Goal: Check status: Check status

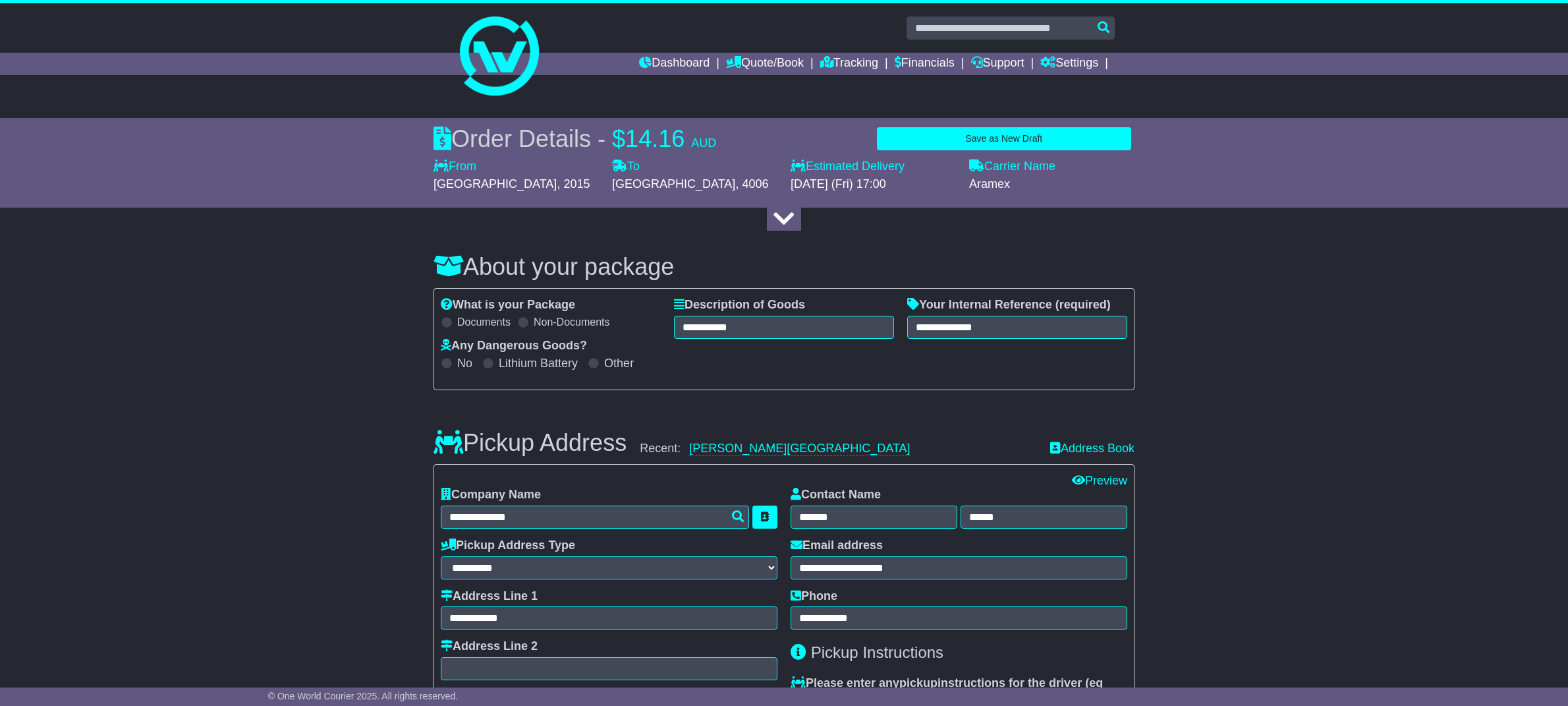
select select "*****"
click at [835, 60] on link "Tracking" at bounding box center [848, 64] width 58 height 23
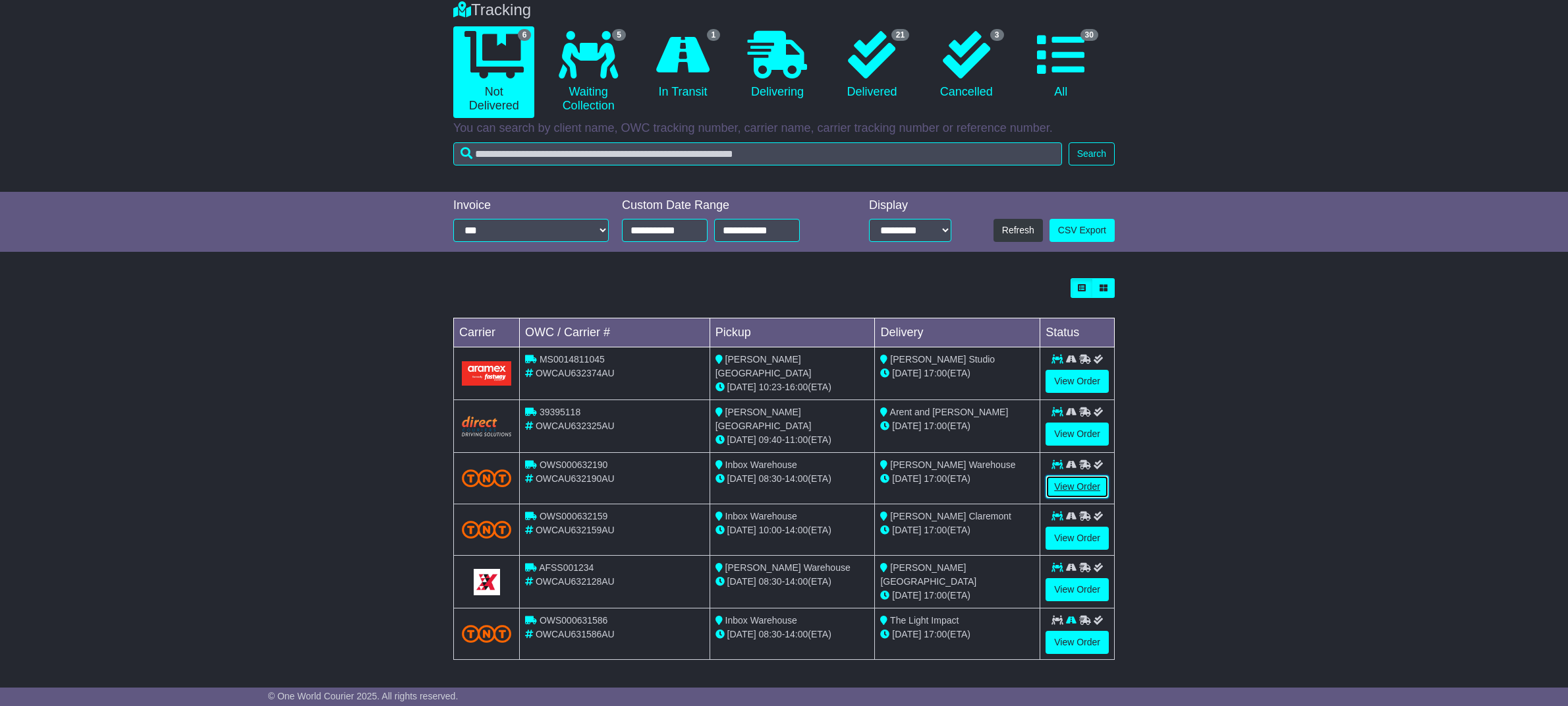
scroll to position [109, 0]
click at [1070, 490] on link "View Order" at bounding box center [1076, 488] width 63 height 23
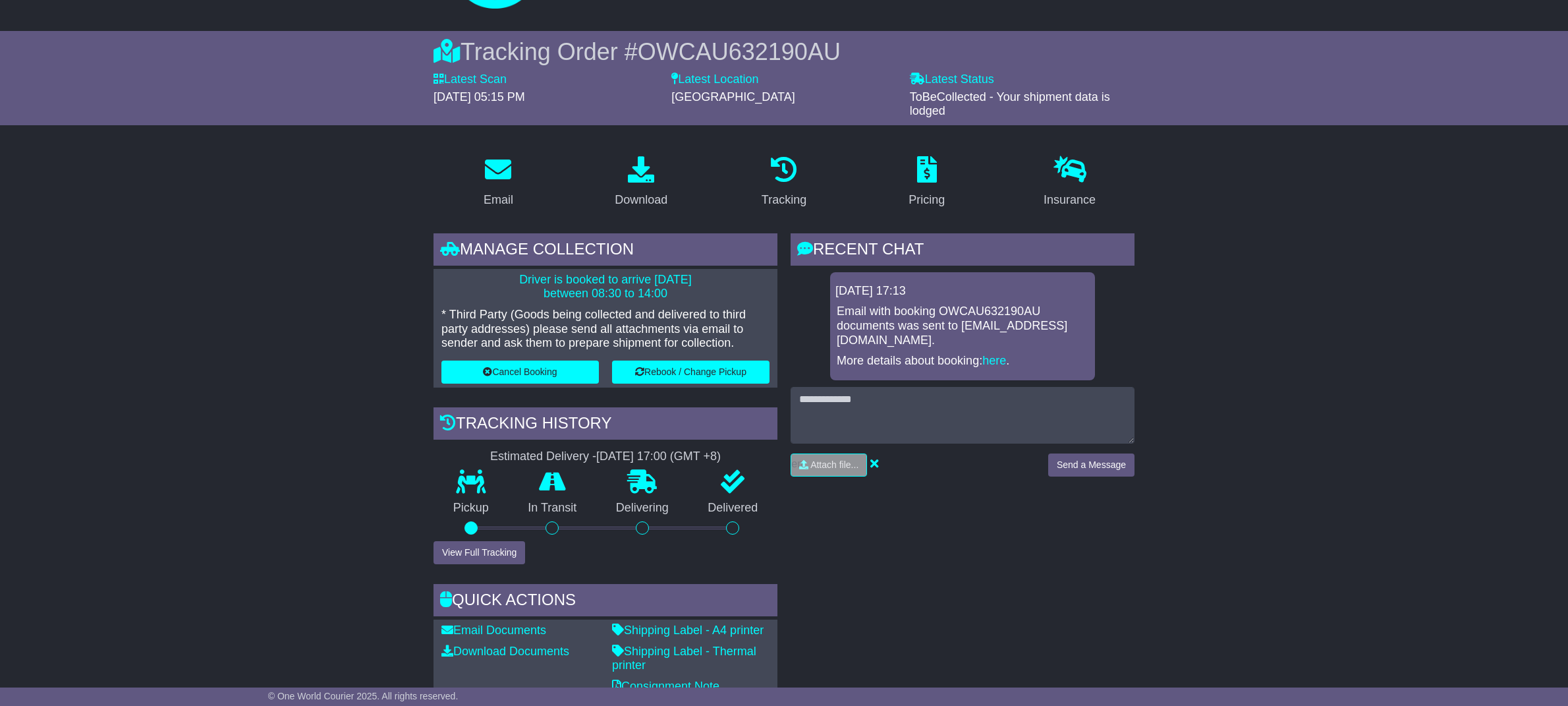
scroll to position [92, 0]
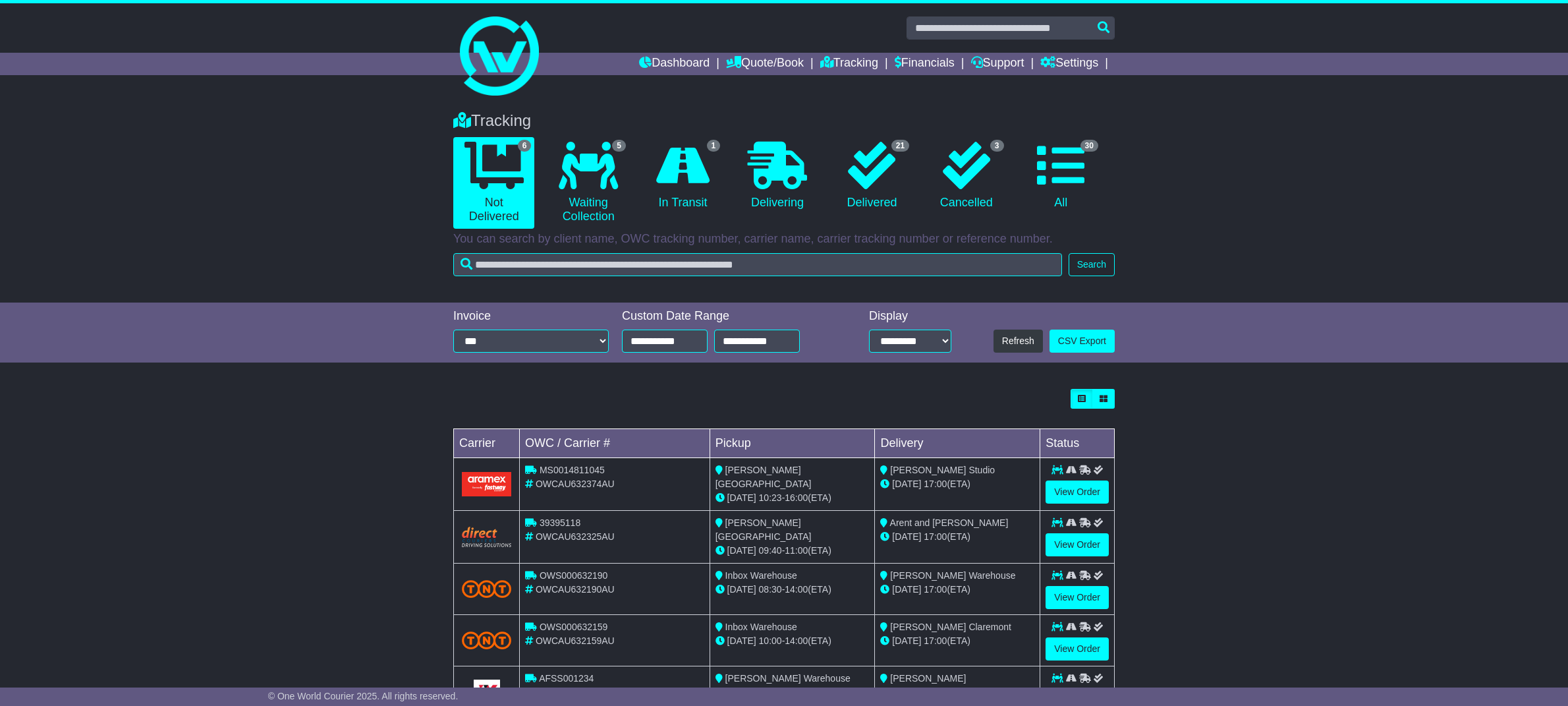
drag, startPoint x: 1337, startPoint y: 571, endPoint x: 1321, endPoint y: 573, distance: 16.1
click at [1337, 571] on div "Loading... No bookings found Carrier OWC / Carrier # Pickup Delivery Status MS0…" at bounding box center [784, 586] width 1568 height 409
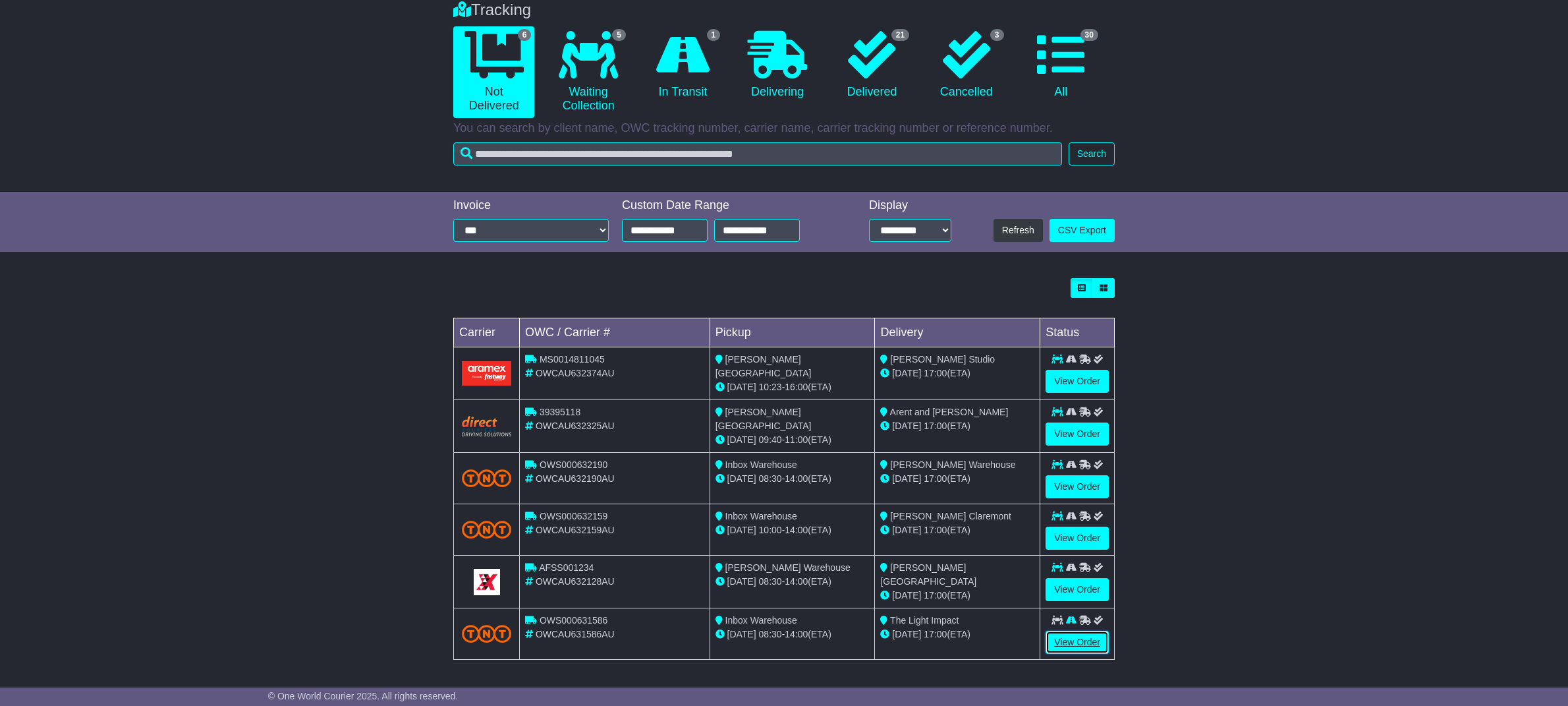
click at [1072, 646] on link "View Order" at bounding box center [1076, 642] width 63 height 23
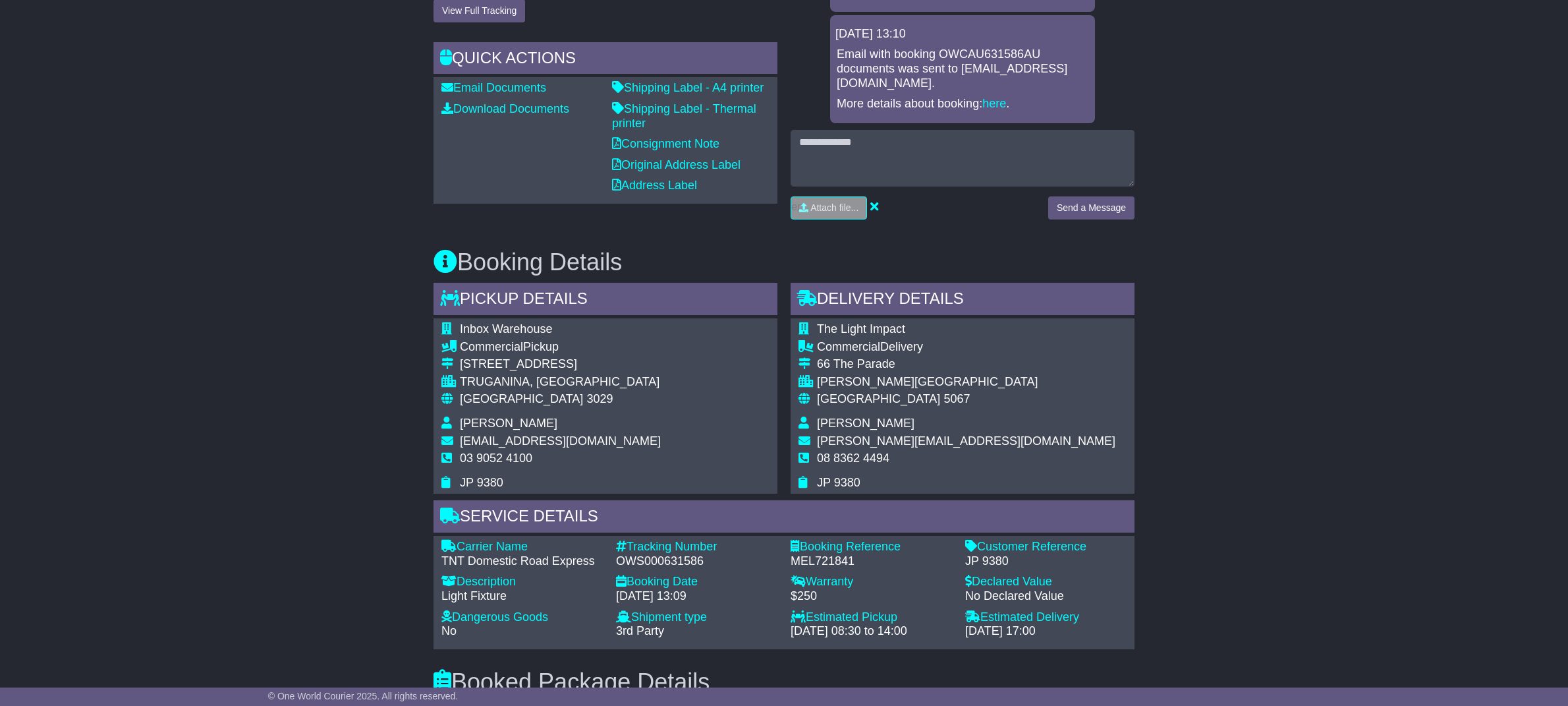
scroll to position [510, 0]
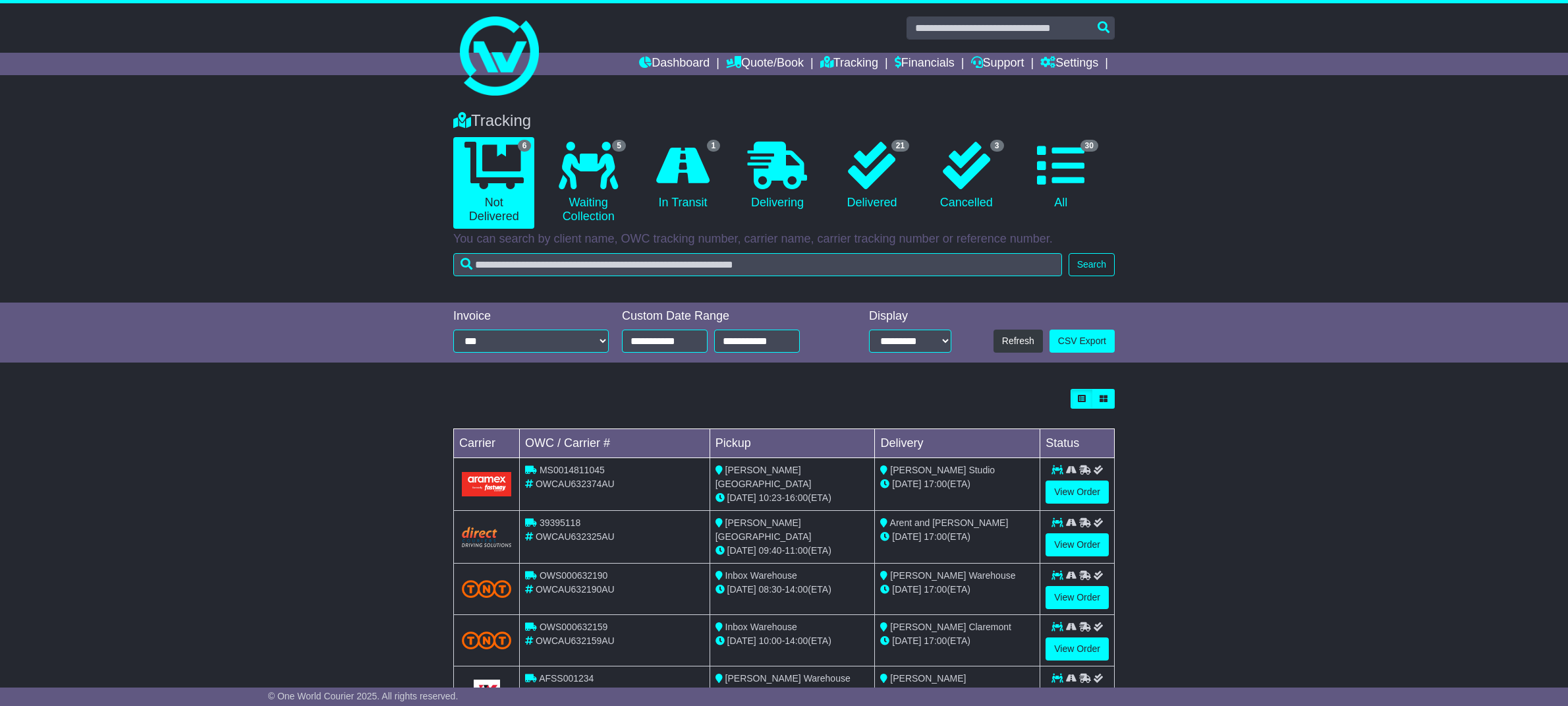
scroll to position [110, 0]
